Goal: Task Accomplishment & Management: Manage account settings

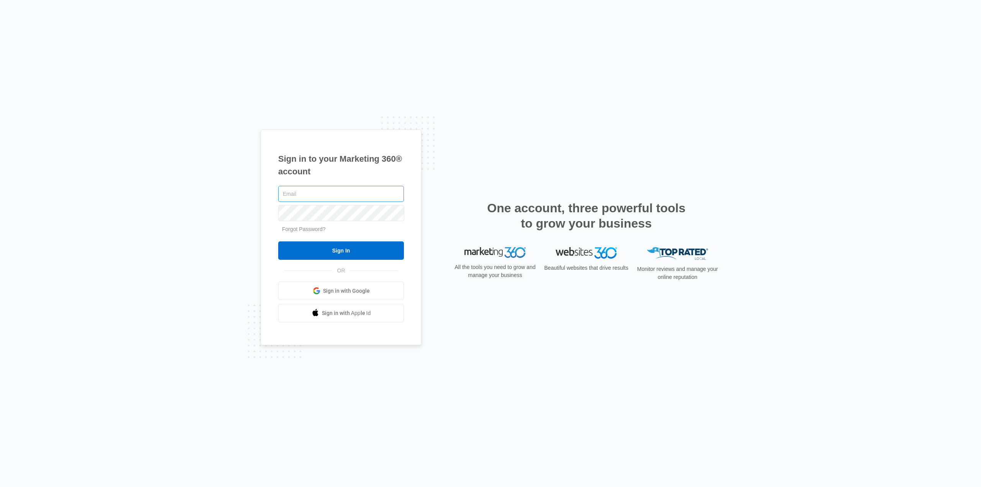
click at [304, 194] on input "text" at bounding box center [341, 194] width 126 height 16
click at [327, 199] on input "text" at bounding box center [341, 194] width 126 height 16
paste input "[EMAIL_ADDRESS][DOMAIN_NAME]"
type input "[EMAIL_ADDRESS][DOMAIN_NAME]"
click at [309, 230] on link "Forgot Password?" at bounding box center [304, 229] width 44 height 6
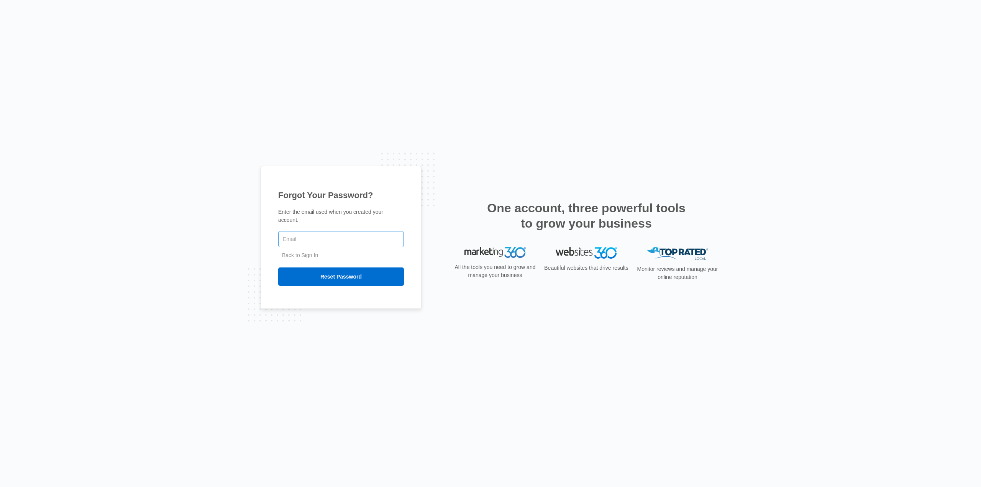
click at [319, 231] on input "text" at bounding box center [341, 239] width 126 height 16
type input "[EMAIL_ADDRESS][DOMAIN_NAME]"
drag, startPoint x: 231, startPoint y: 249, endPoint x: 251, endPoint y: 249, distance: 19.2
click at [232, 249] on div "Forgot Your Password? Enter the email used when you created your account. jmoir…" at bounding box center [490, 243] width 981 height 487
click at [309, 273] on input "Reset Password" at bounding box center [341, 276] width 126 height 18
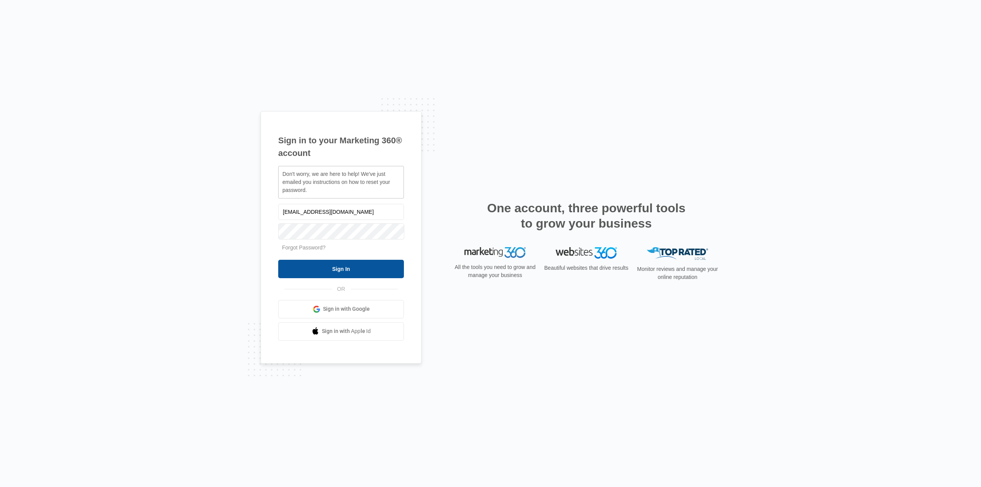
click at [349, 268] on input "Sign In" at bounding box center [341, 269] width 126 height 18
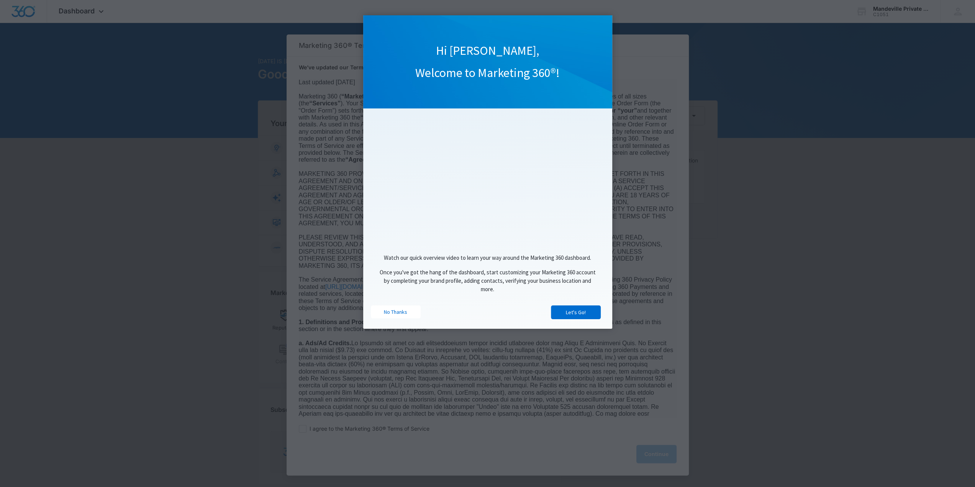
drag, startPoint x: 397, startPoint y: 311, endPoint x: 439, endPoint y: 331, distance: 46.3
click at [397, 311] on link "No Thanks" at bounding box center [396, 311] width 50 height 13
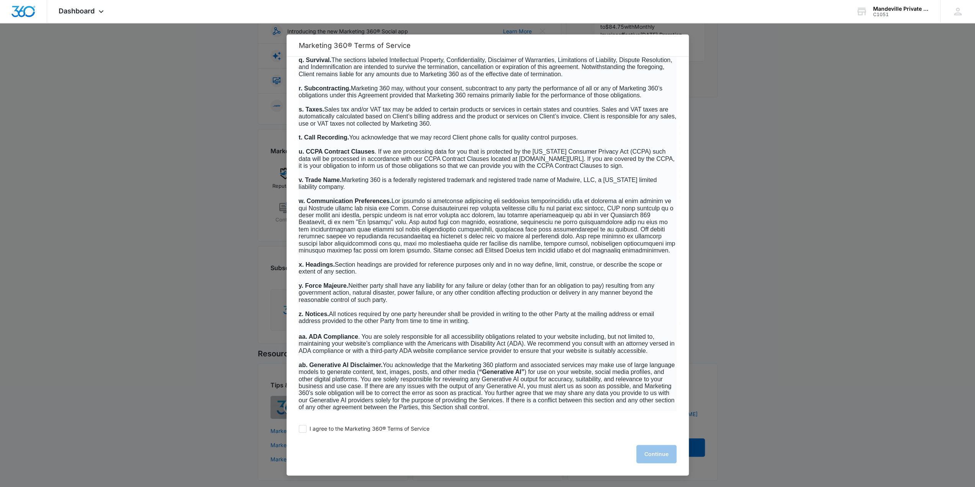
scroll to position [143, 0]
click at [315, 431] on span "I agree to the Marketing 360® Terms of Service" at bounding box center [370, 428] width 120 height 7
click at [306, 431] on input "I agree to the Marketing 360® Terms of Service" at bounding box center [303, 429] width 8 height 8
checkbox input "true"
click at [646, 456] on button "Continue" at bounding box center [656, 454] width 40 height 18
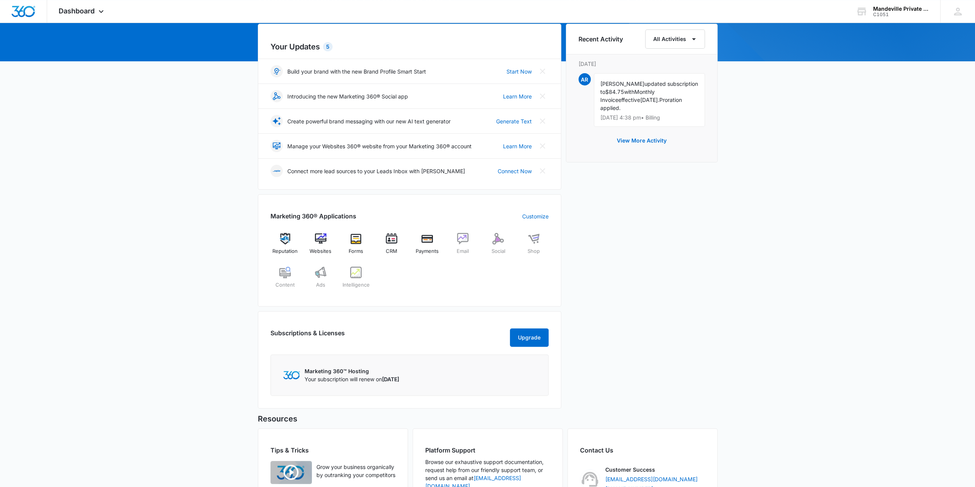
scroll to position [66, 0]
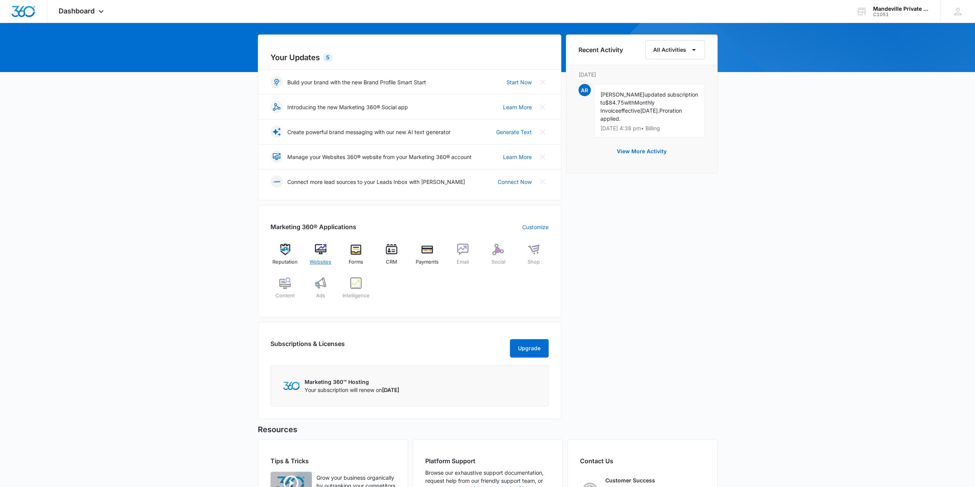
click at [320, 249] on img at bounding box center [320, 249] width 11 height 11
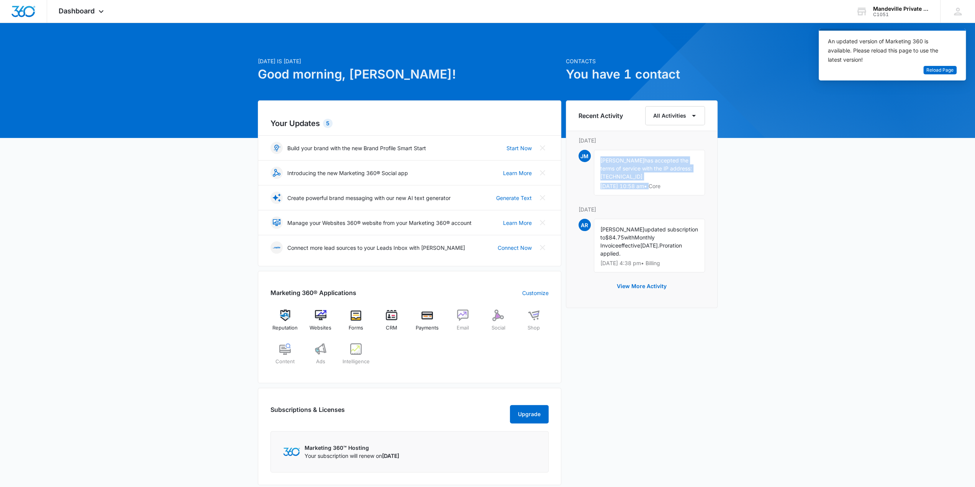
drag, startPoint x: 600, startPoint y: 157, endPoint x: 653, endPoint y: 180, distance: 58.2
click at [653, 180] on div "[PERSON_NAME] has accepted the terms of service with the IP address: [TECHNICAL…" at bounding box center [649, 173] width 111 height 46
click at [640, 172] on div "[PERSON_NAME] has accepted the terms of service with the IP address: [TECHNICAL…" at bounding box center [649, 173] width 111 height 46
click at [928, 69] on span "Reload Page" at bounding box center [939, 70] width 27 height 7
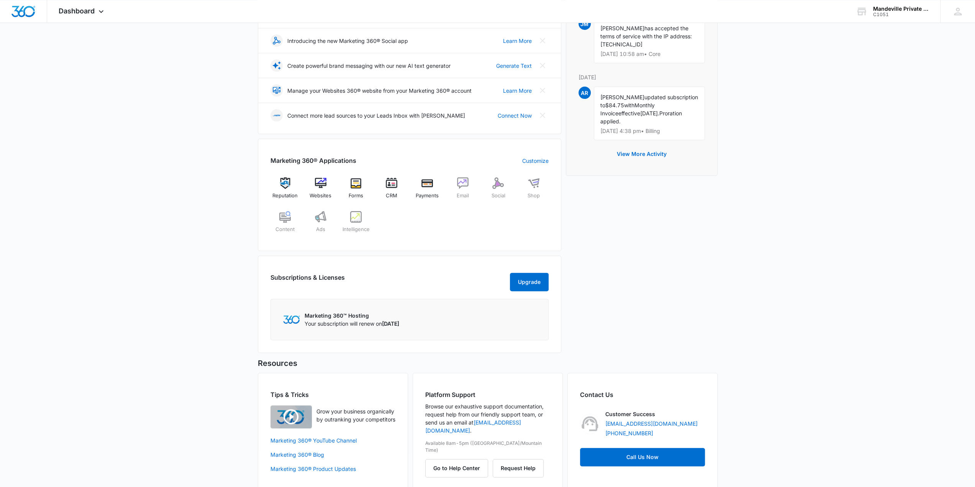
scroll to position [143, 0]
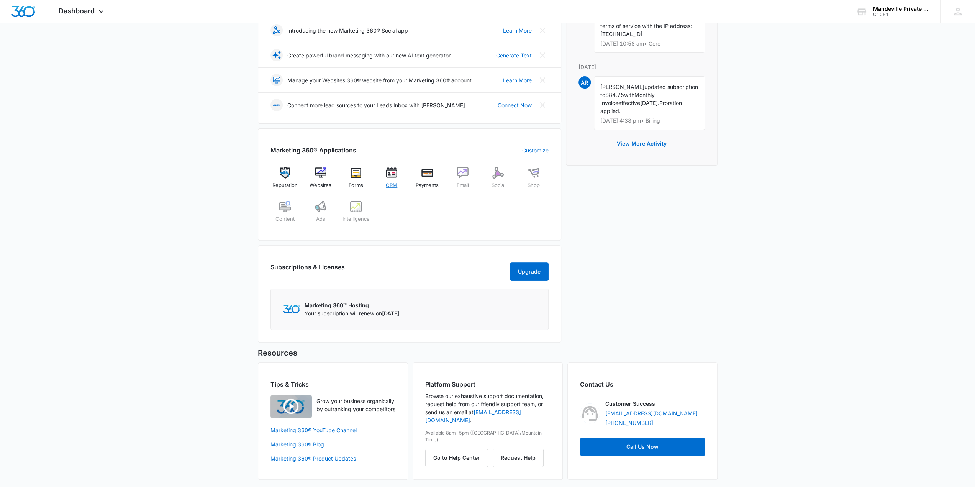
click at [395, 183] on span "CRM" at bounding box center [391, 186] width 11 height 8
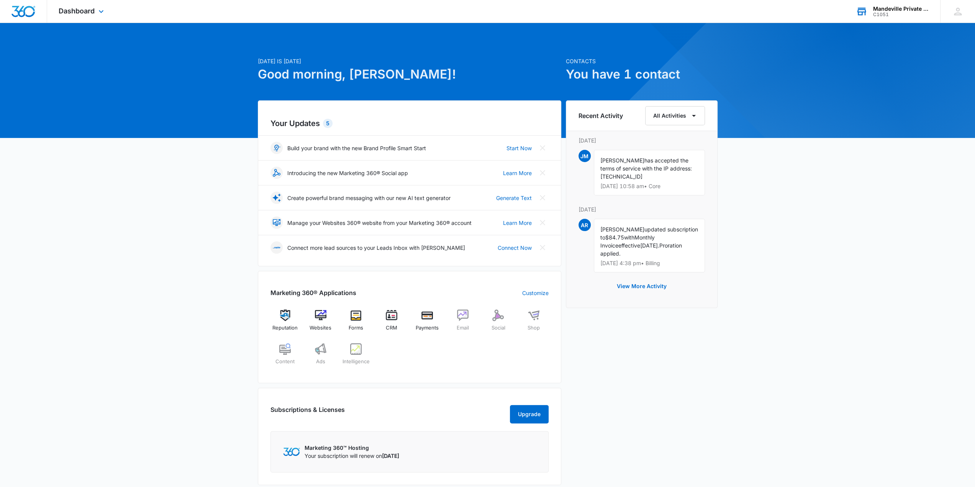
click at [893, 4] on div "Mandeville Private Client | Team Moir C1051 Your Accounts View All" at bounding box center [892, 11] width 96 height 23
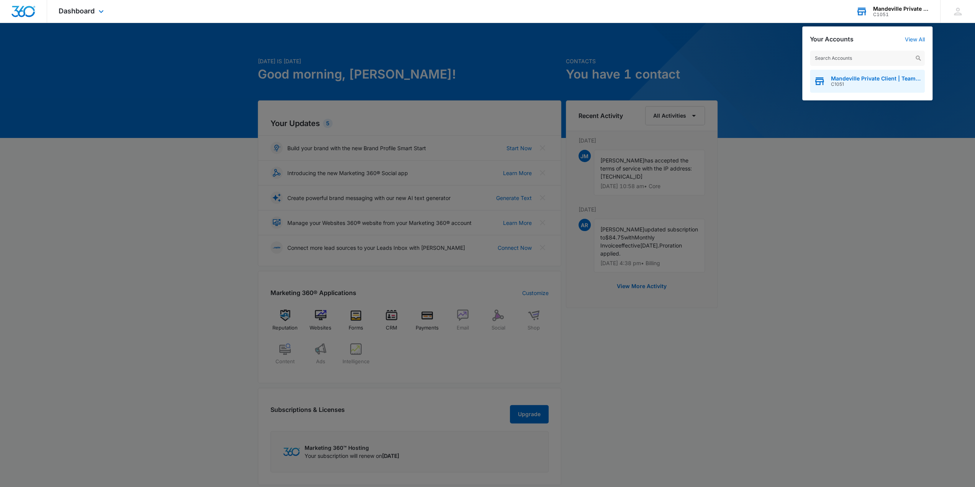
click at [872, 77] on span "Mandeville Private Client | Team [PERSON_NAME]" at bounding box center [876, 78] width 90 height 6
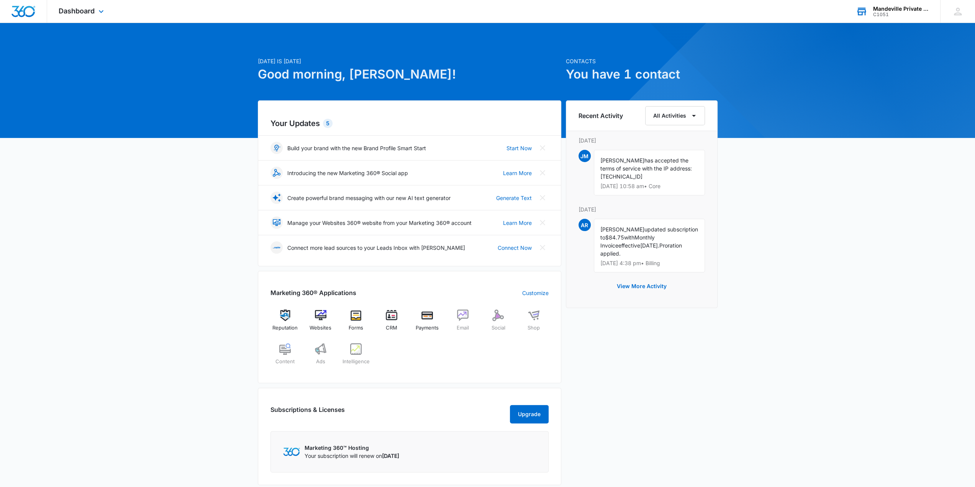
click at [93, 17] on div "Dashboard Apps Reputation Websites Forms CRM Email Social Shop Payments Content…" at bounding box center [82, 11] width 70 height 23
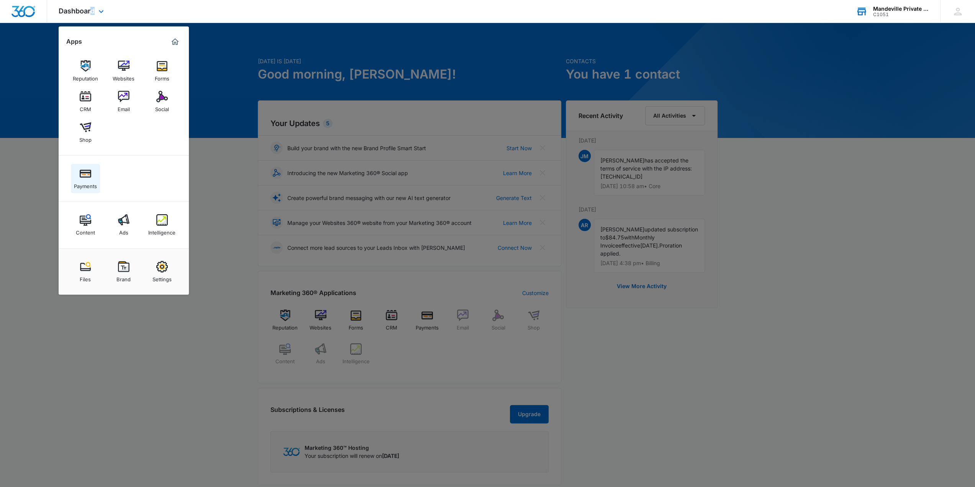
click at [85, 166] on link "Payments" at bounding box center [85, 178] width 29 height 29
